Goal: Transaction & Acquisition: Purchase product/service

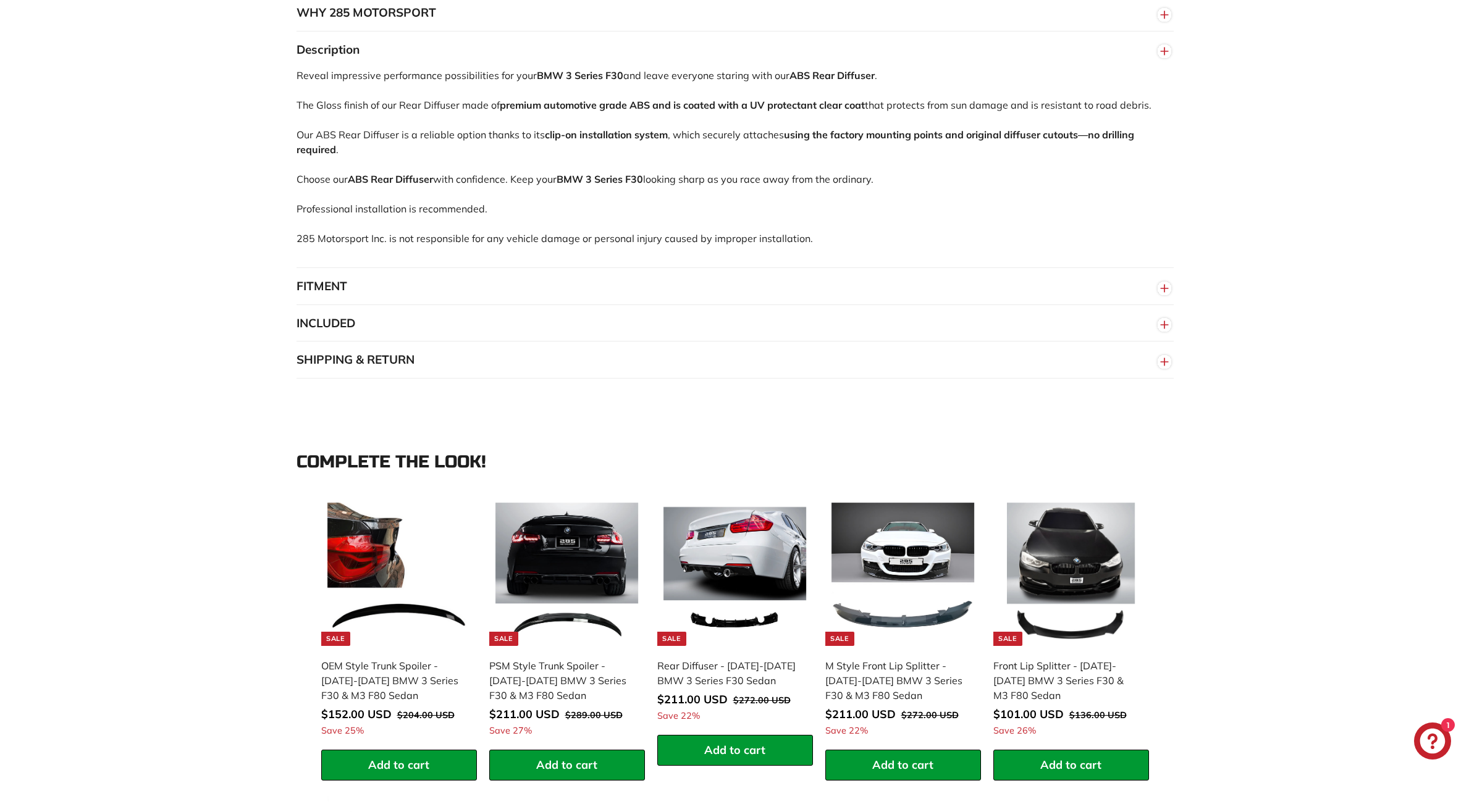
scroll to position [1624, 0]
